Goal: Task Accomplishment & Management: Manage account settings

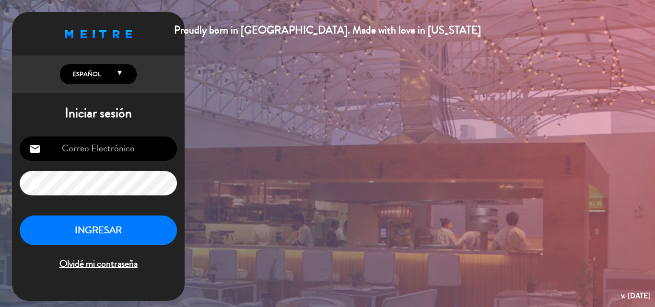
type input "[EMAIL_ADDRESS][DOMAIN_NAME]"
click at [74, 172] on button "INGRESAR" at bounding box center [98, 231] width 157 height 30
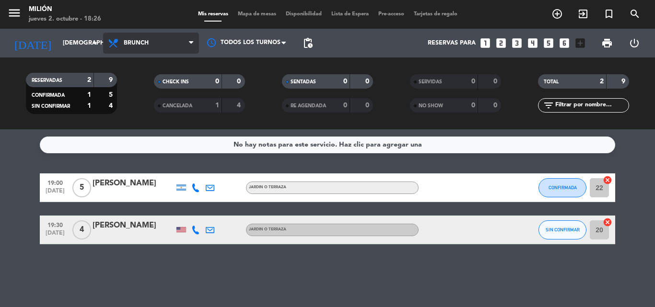
click at [114, 42] on icon at bounding box center [114, 43] width 14 height 12
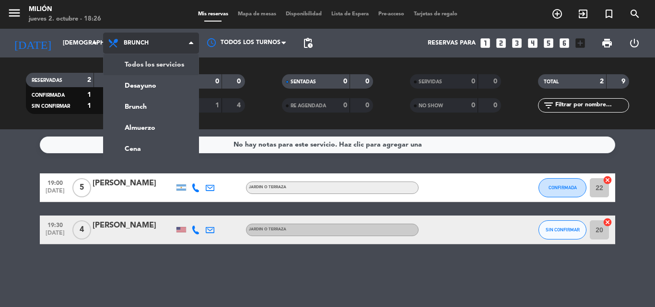
click at [181, 63] on div "menu Milión [DATE] 2. octubre - 18:26 Mis reservas Mapa de mesas Disponibilidad…" at bounding box center [327, 64] width 655 height 129
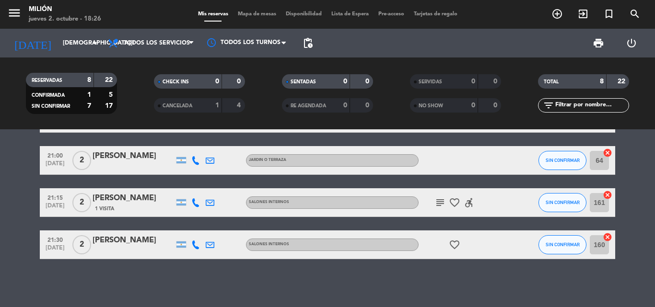
scroll to position [166, 0]
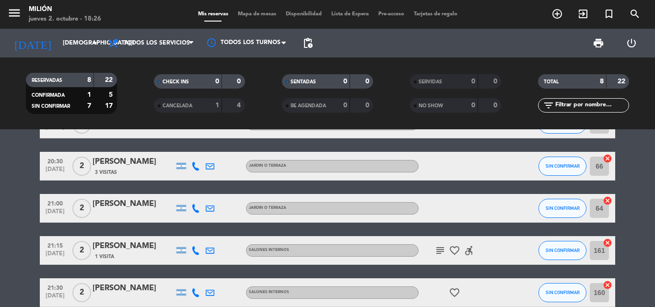
click at [403, 172] on icon "subject" at bounding box center [440, 251] width 12 height 12
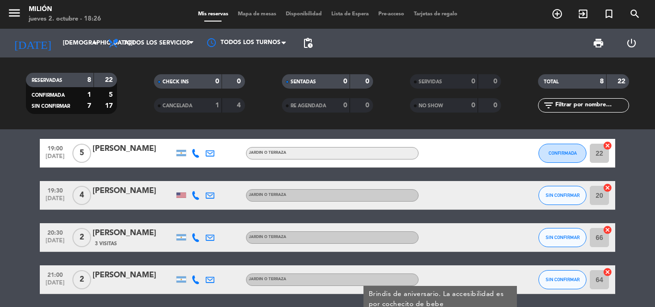
scroll to position [0, 0]
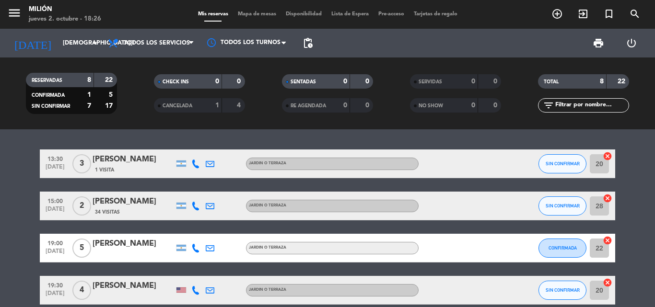
click at [0, 172] on bookings-row "13:30 [DATE] 3 Carolina Torrad 1 Visita JARDIN o TERRAZA SIN CONFIRMAR 20 cance…" at bounding box center [327, 312] width 655 height 324
